Goal: Book appointment/travel/reservation

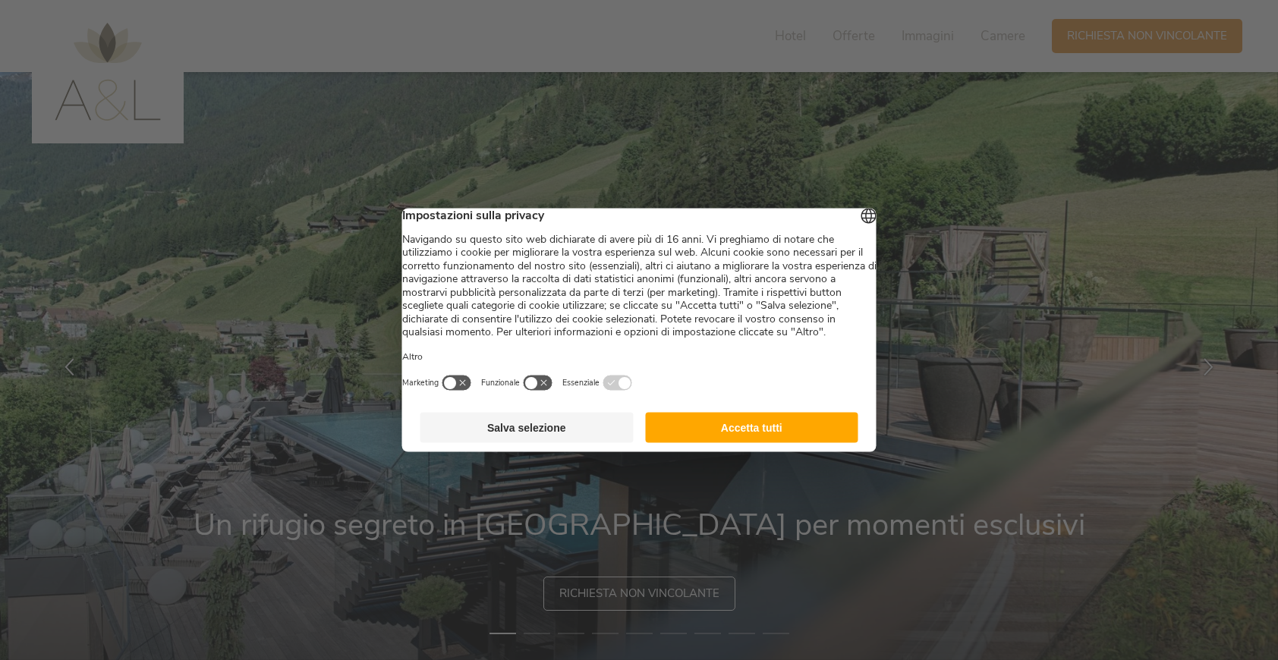
click at [759, 443] on button "Accetta tutti" at bounding box center [751, 428] width 213 height 30
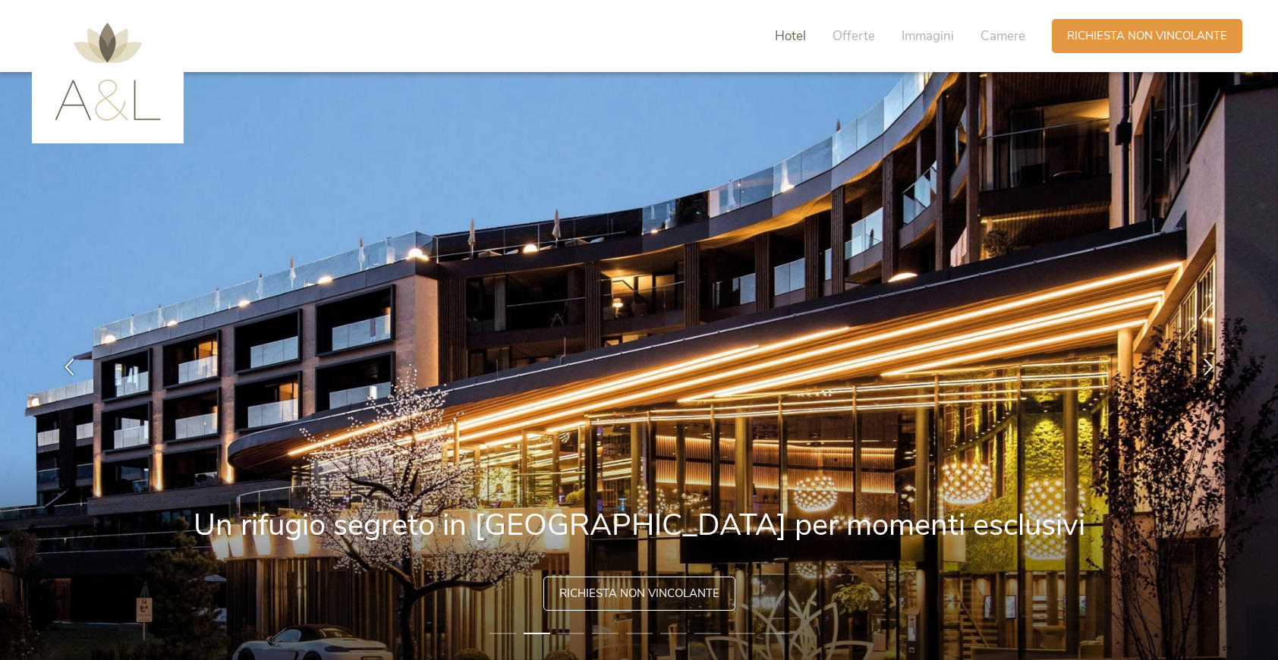
click at [801, 39] on span "Hotel" at bounding box center [790, 35] width 31 height 17
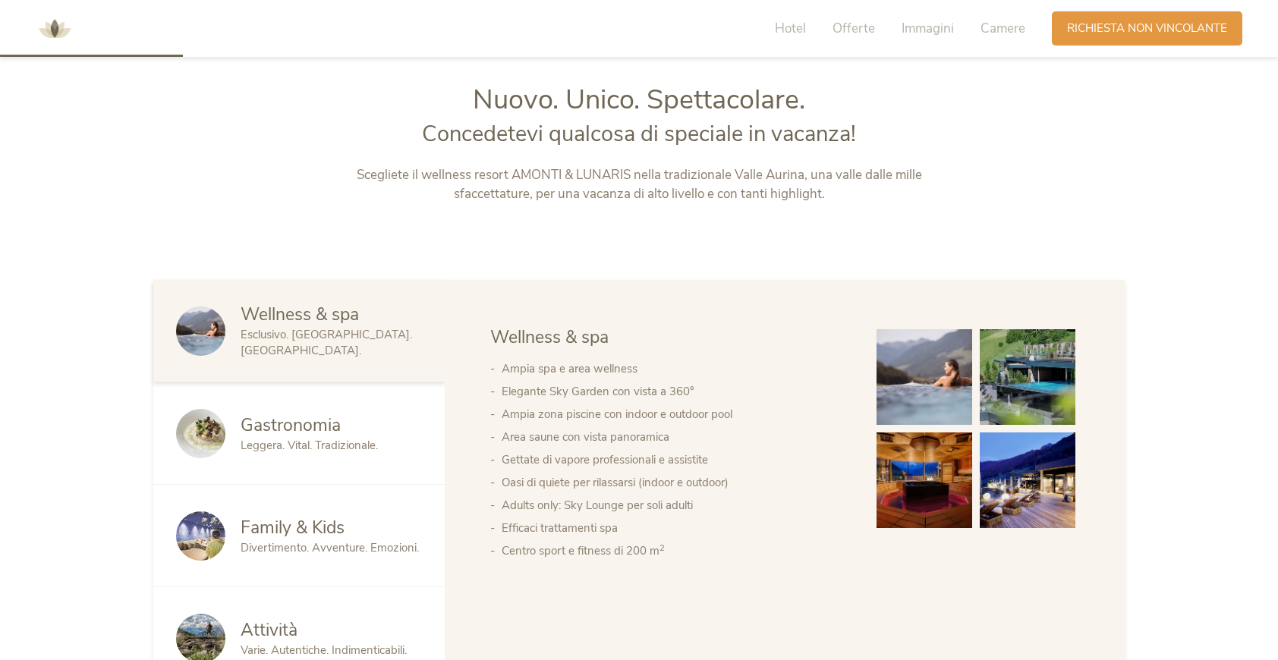
scroll to position [713, 0]
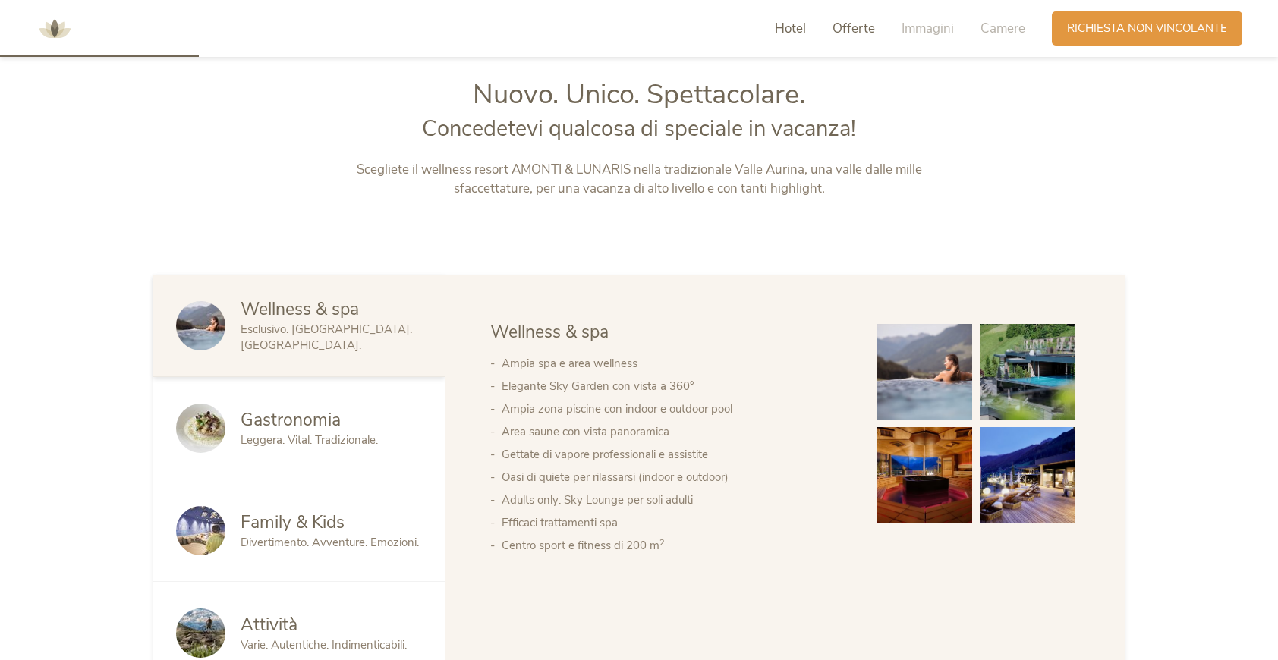
click at [866, 27] on span "Offerte" at bounding box center [854, 28] width 42 height 17
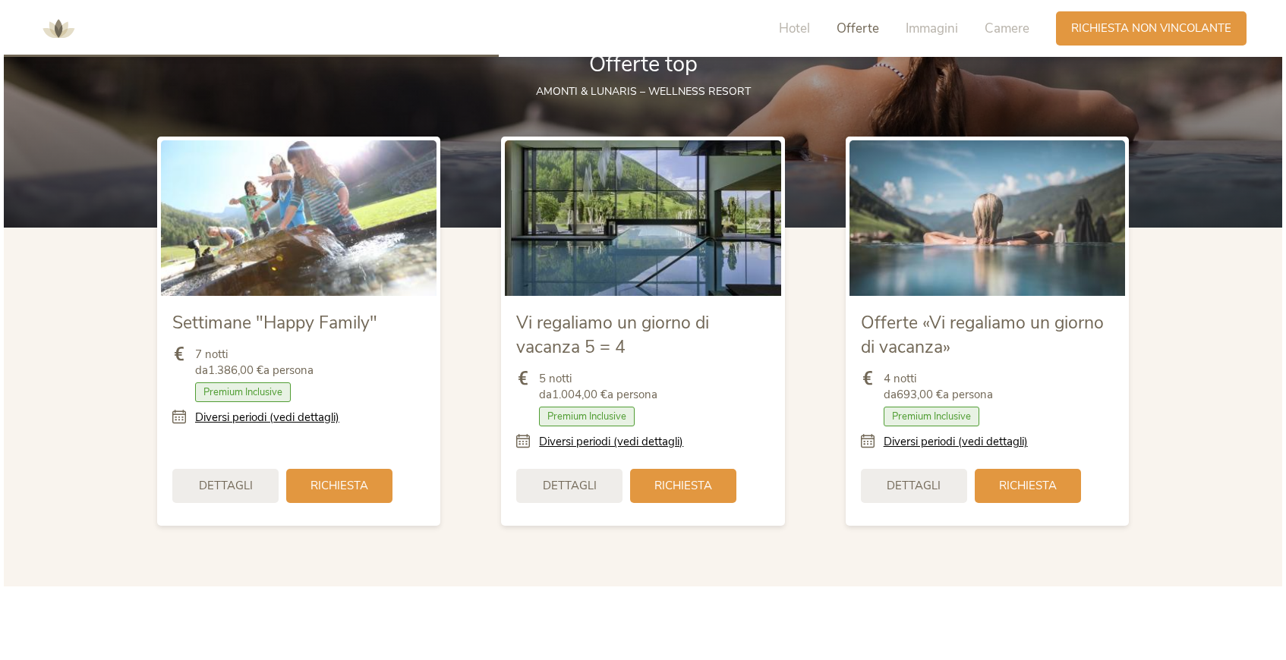
scroll to position [1796, 0]
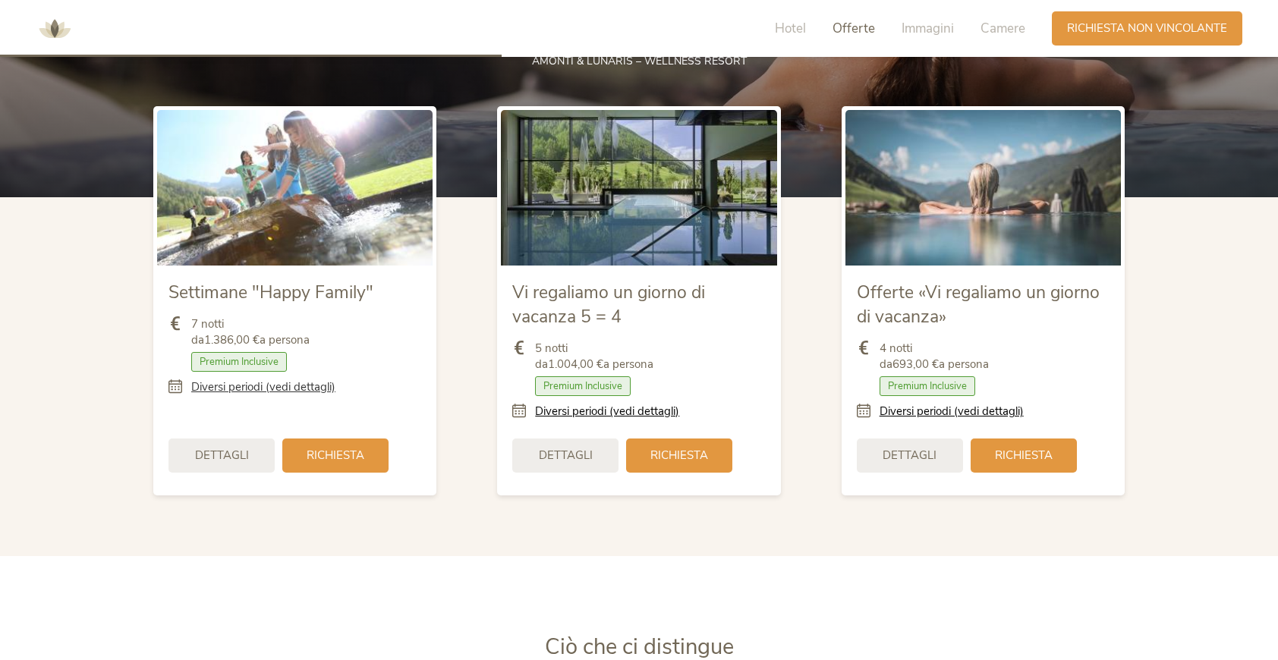
click at [238, 386] on link "Diversi periodi (vedi dettagli)" at bounding box center [263, 387] width 144 height 16
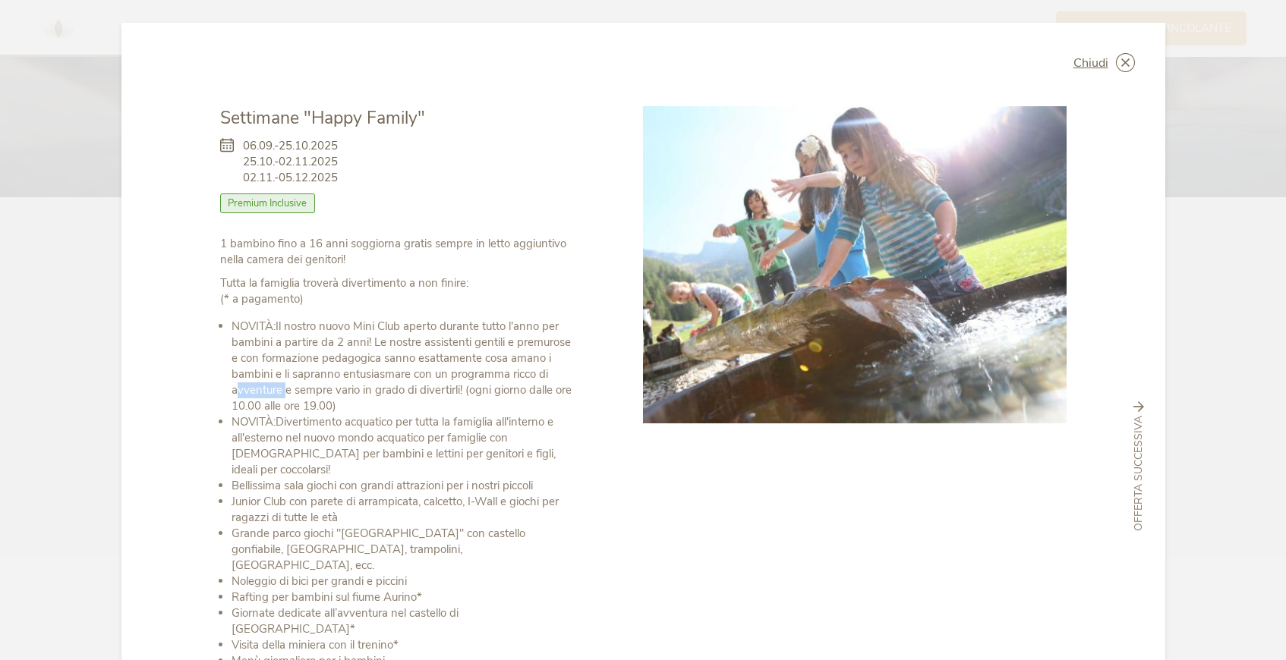
scroll to position [30, 0]
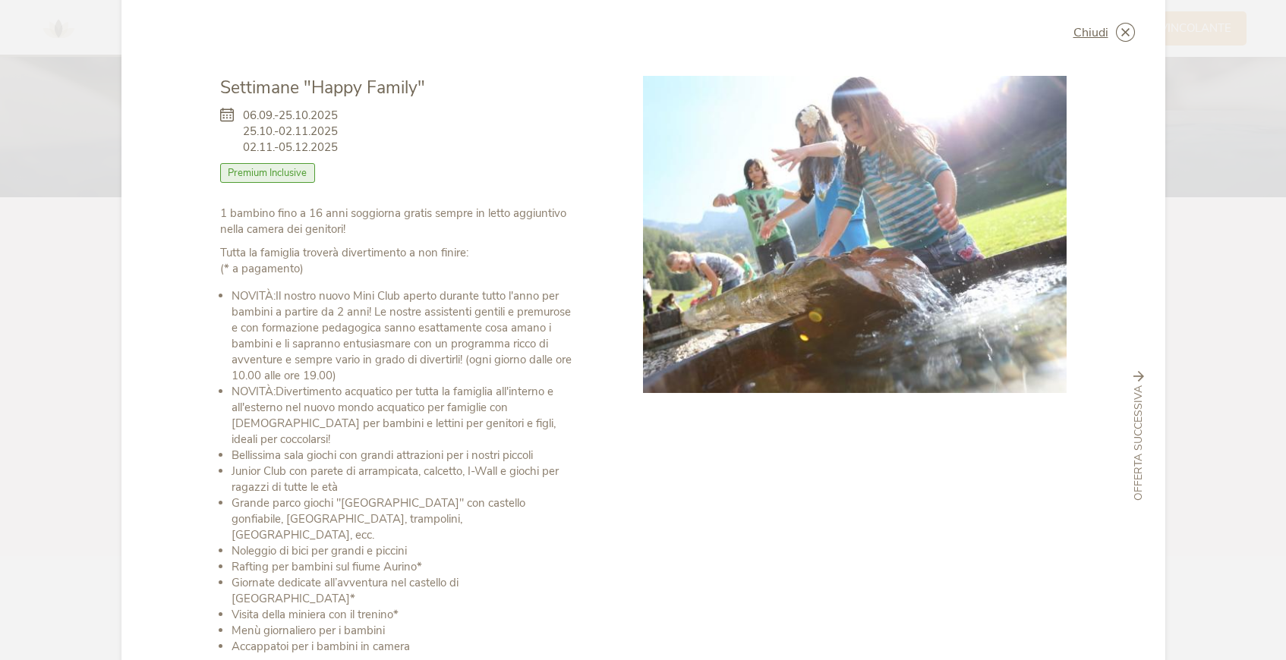
click at [284, 172] on span "Premium Inclusive" at bounding box center [268, 173] width 96 height 20
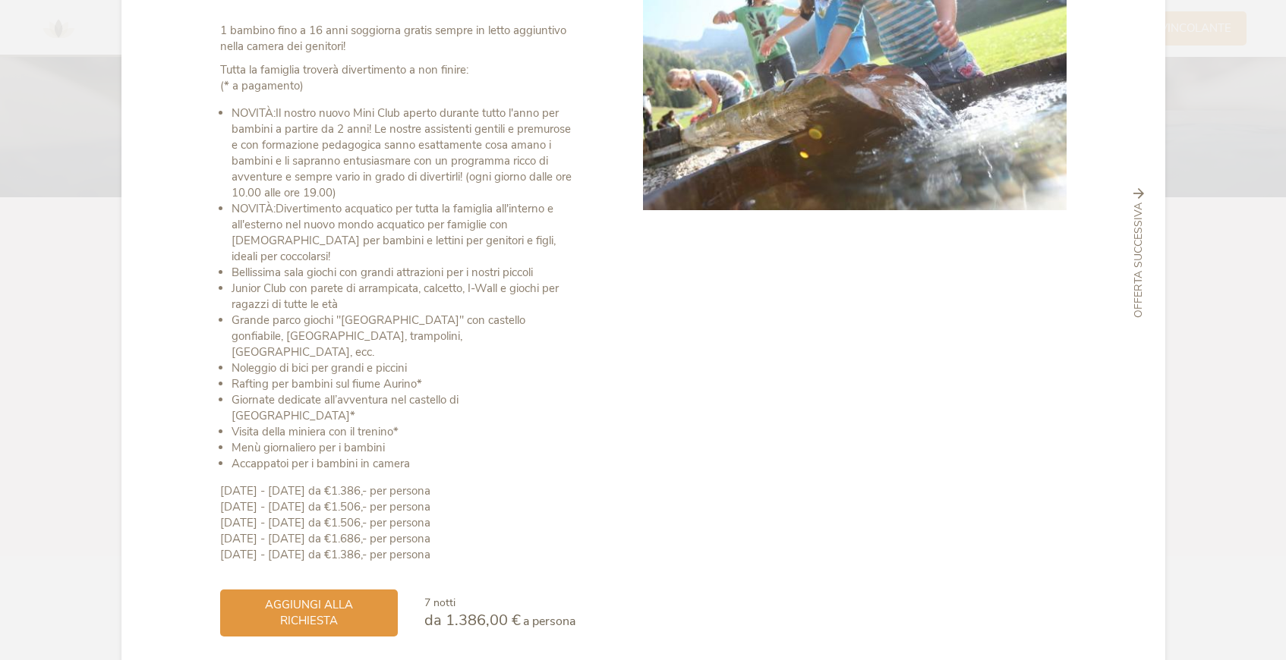
scroll to position [215, 0]
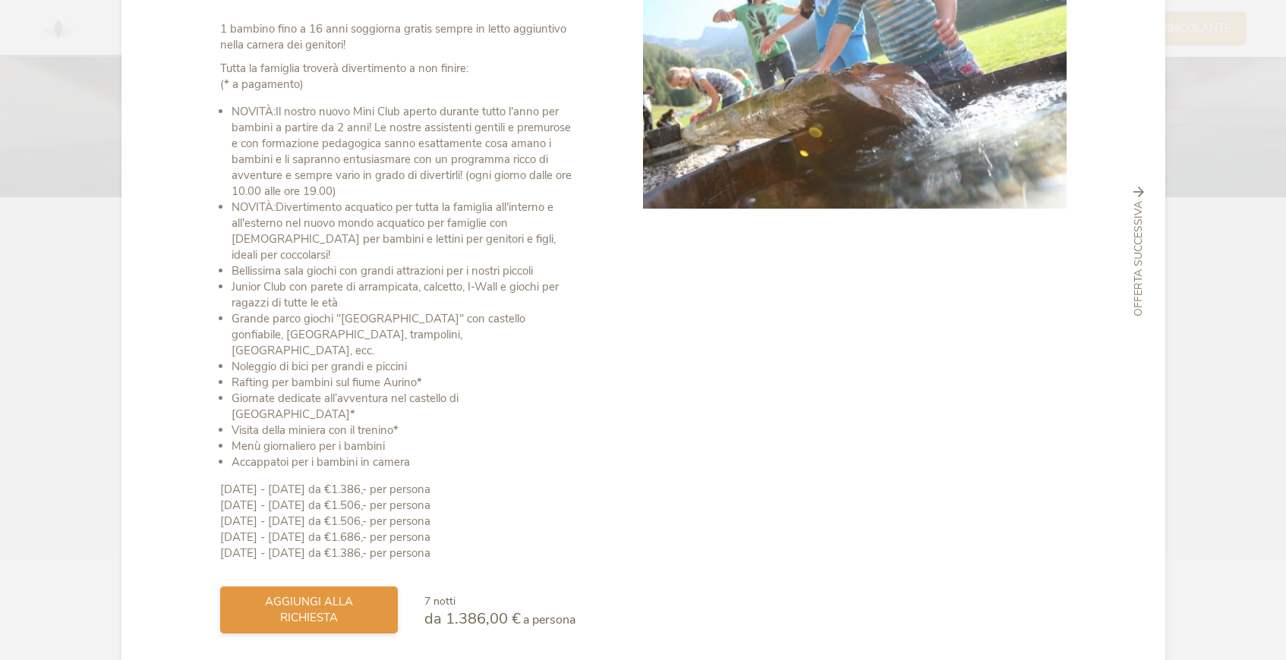
click at [295, 594] on span "aggiungi alla richiesta" at bounding box center [308, 610] width 147 height 32
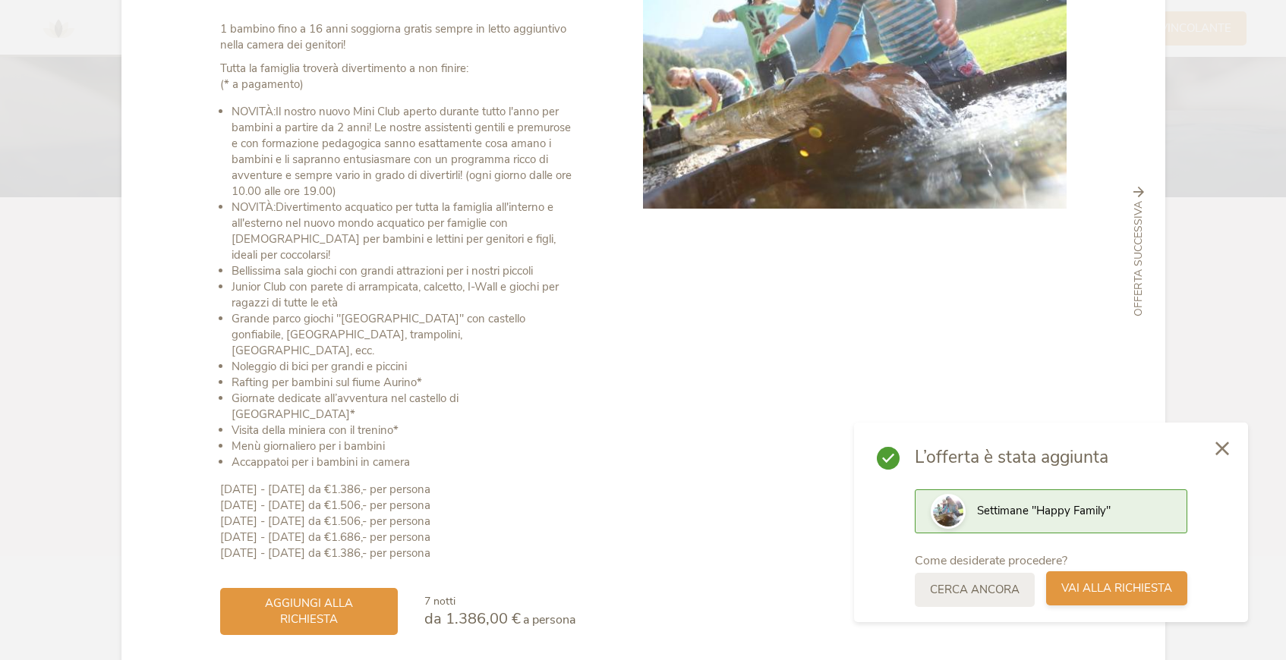
click at [1067, 585] on span "Vai alla richiesta" at bounding box center [1116, 589] width 111 height 16
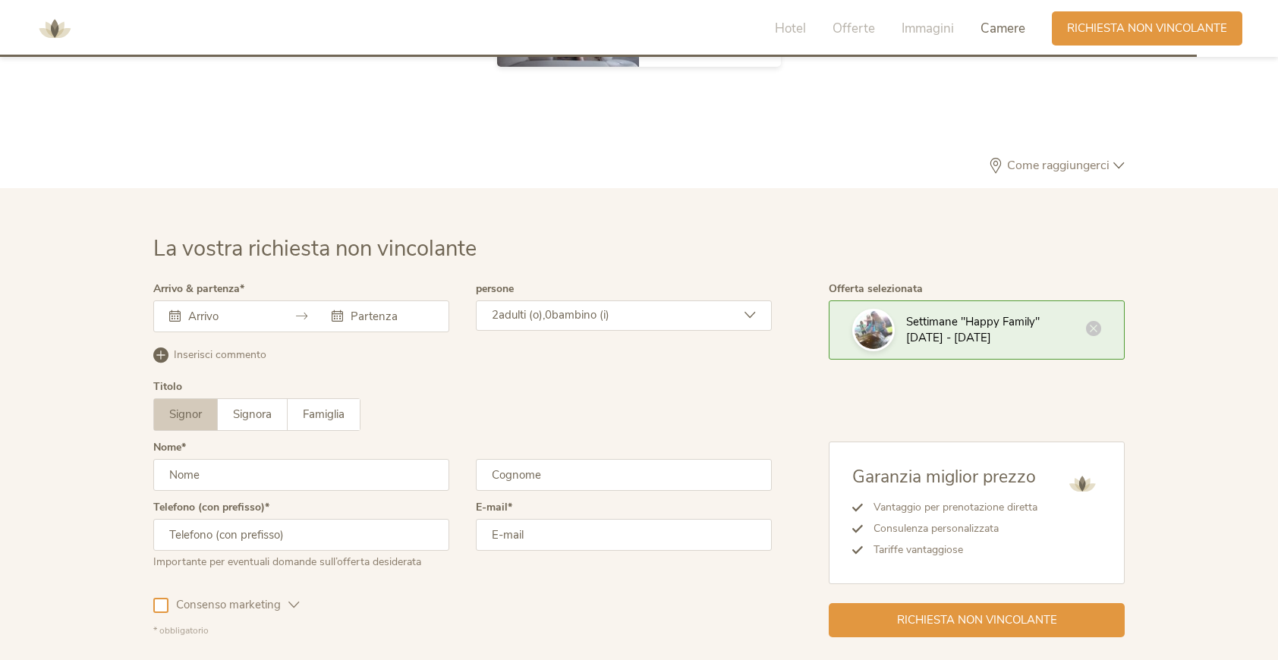
scroll to position [4572, 0]
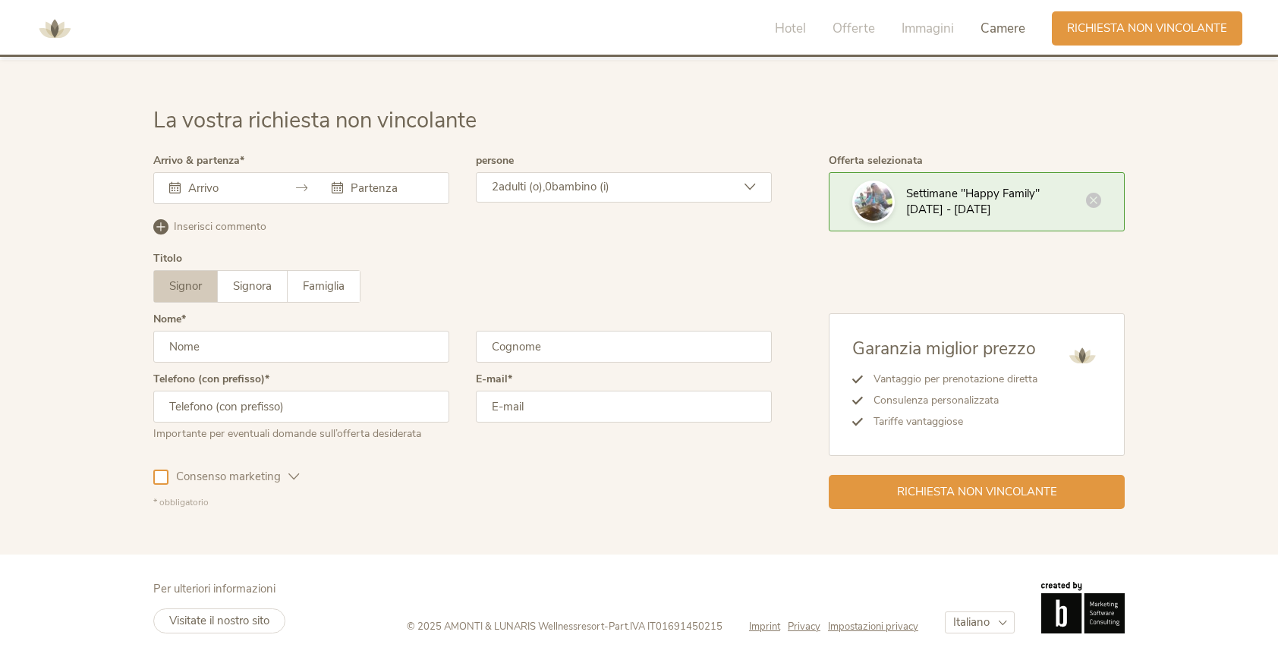
click at [222, 189] on input "text" at bounding box center [227, 188] width 87 height 15
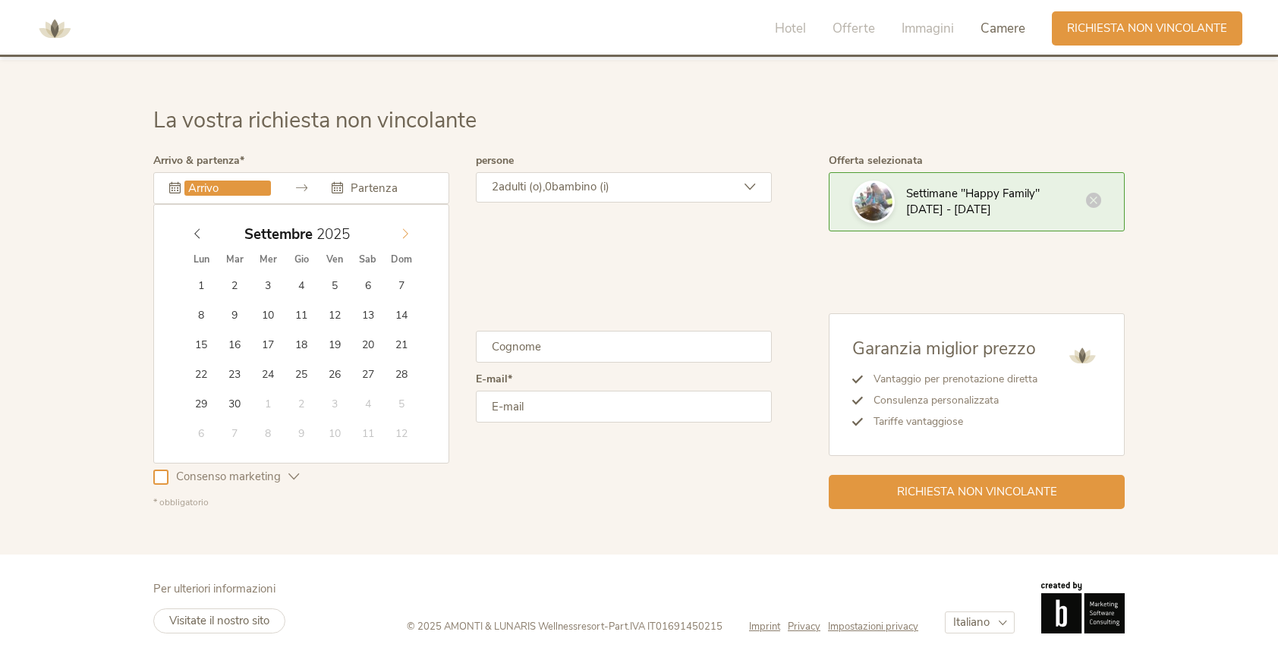
click at [406, 232] on icon at bounding box center [405, 234] width 5 height 10
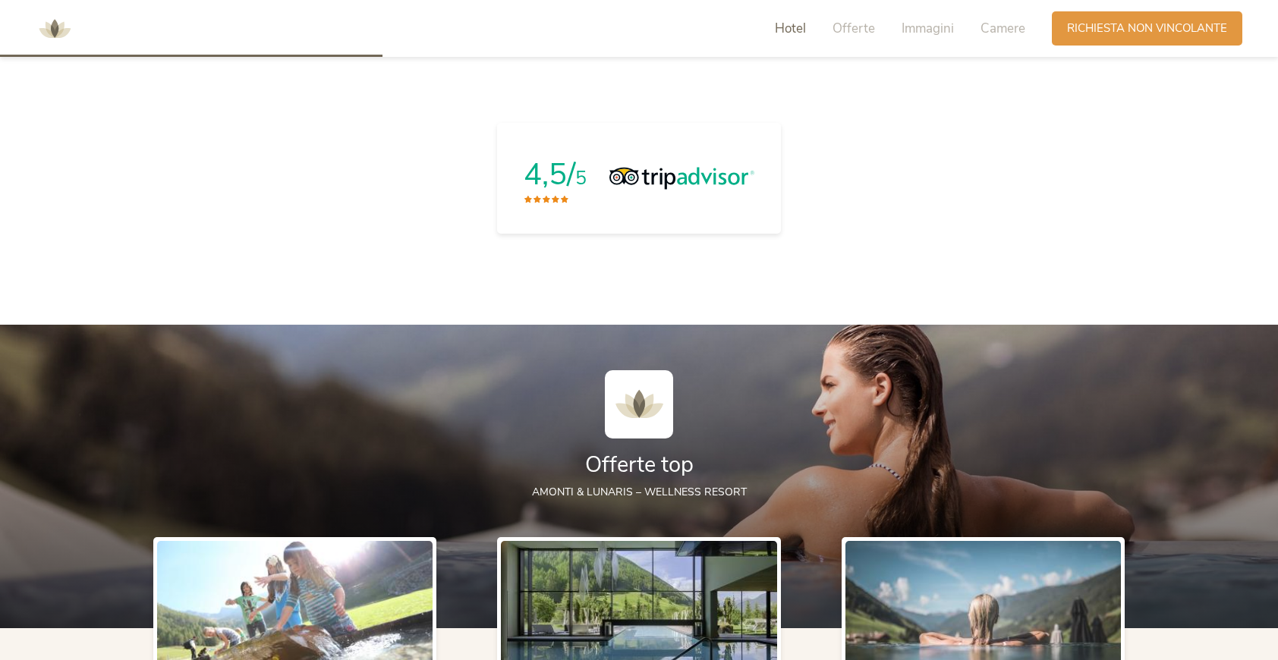
scroll to position [1368, 0]
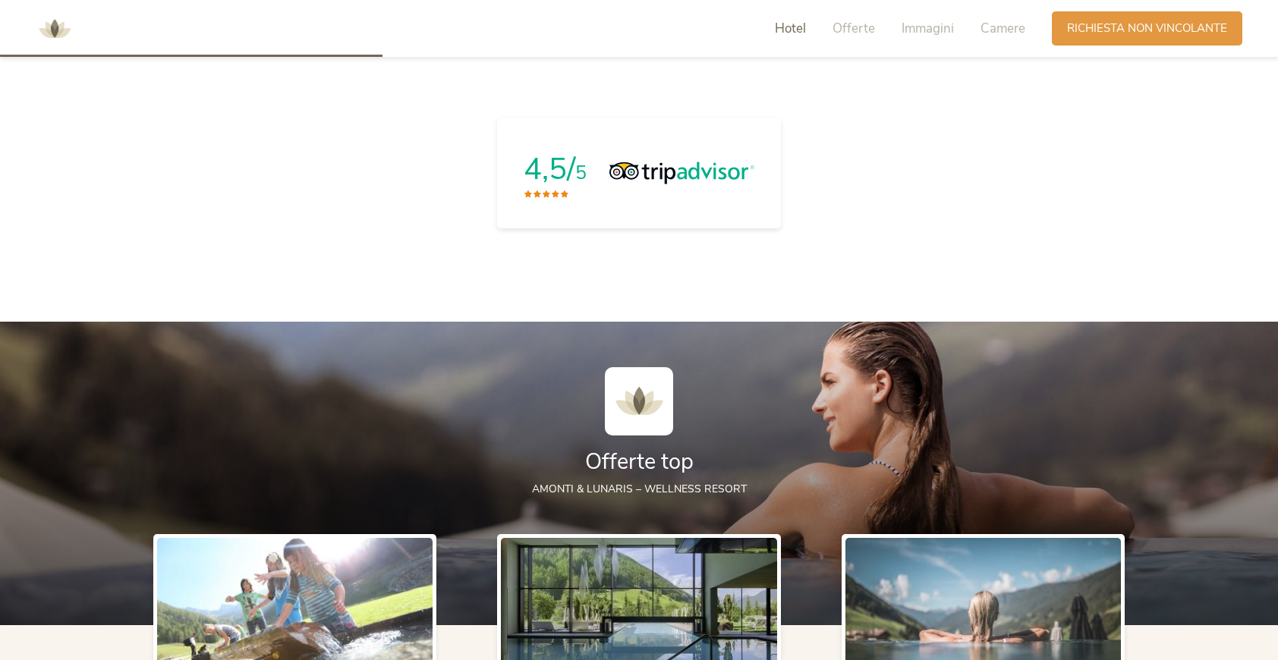
click at [599, 182] on div at bounding box center [670, 173] width 167 height 23
